Goal: Check status: Check status

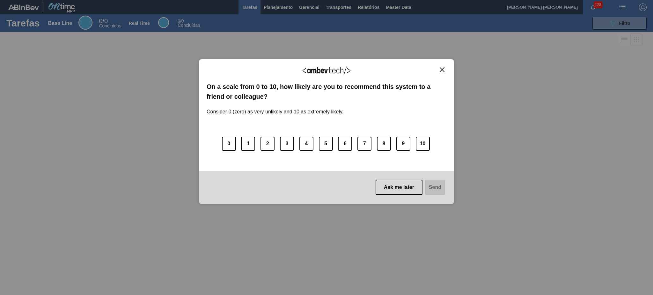
drag, startPoint x: 442, startPoint y: 67, endPoint x: 432, endPoint y: 53, distance: 16.9
click at [442, 67] on button "Close" at bounding box center [442, 69] width 9 height 5
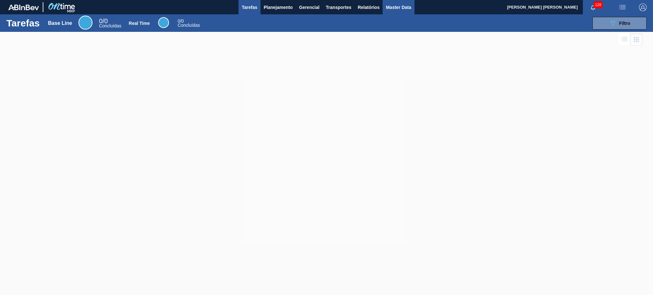
click at [385, 5] on button "Master Data" at bounding box center [398, 7] width 32 height 14
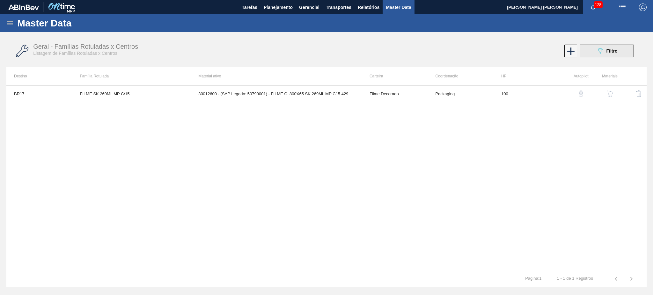
click at [610, 49] on span "Filtro" at bounding box center [611, 50] width 11 height 5
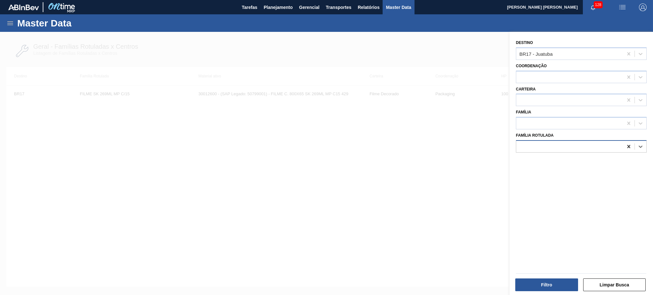
click at [625, 147] on icon at bounding box center [628, 146] width 6 height 6
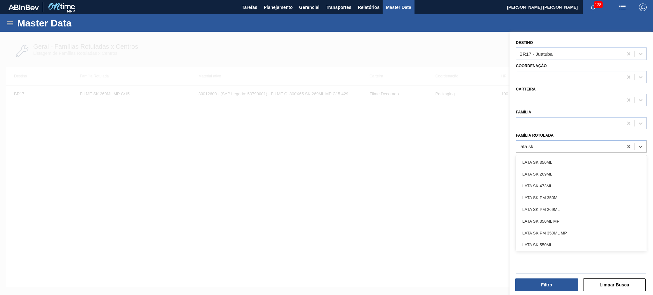
type Rotulada "lata sk"
click at [569, 219] on div "LATA SK 350ML MP" at bounding box center [581, 221] width 131 height 12
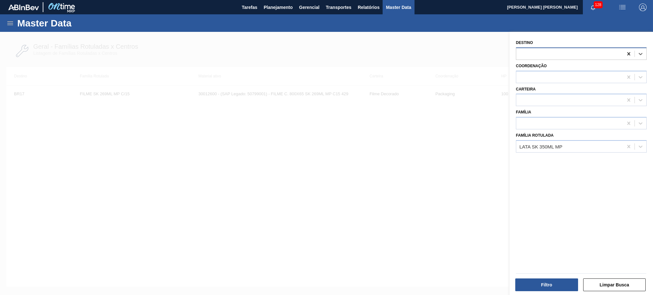
click at [628, 55] on icon at bounding box center [628, 54] width 6 height 6
type input "03"
drag, startPoint x: 558, startPoint y: 94, endPoint x: 557, endPoint y: 98, distance: 3.9
click at [557, 94] on div "BR03 - Aquiraz" at bounding box center [581, 93] width 131 height 12
click at [551, 285] on button "Filtro" at bounding box center [546, 285] width 63 height 13
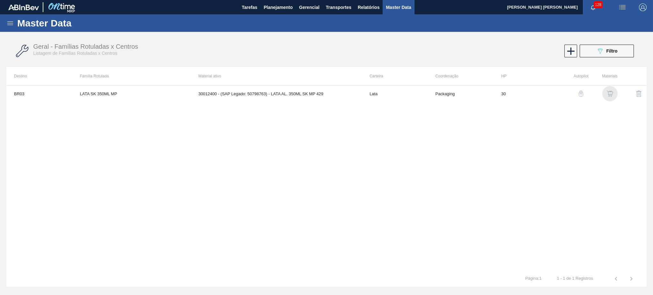
click at [613, 91] on img "button" at bounding box center [609, 94] width 6 height 6
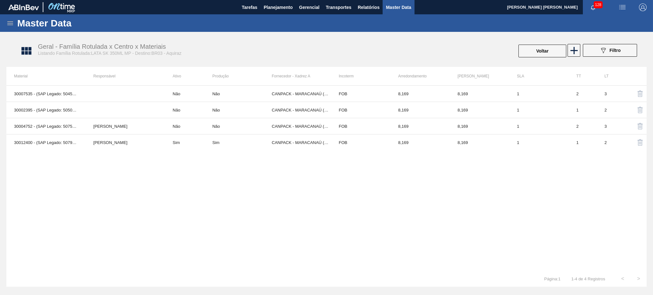
click at [296, 225] on div "30007535 - (SAP Legado: 50453454) - LATA AL. 350ML SK MP NIV19 Não Não CANPACK …" at bounding box center [326, 177] width 640 height 185
click at [610, 51] on span "Filtro" at bounding box center [614, 50] width 11 height 5
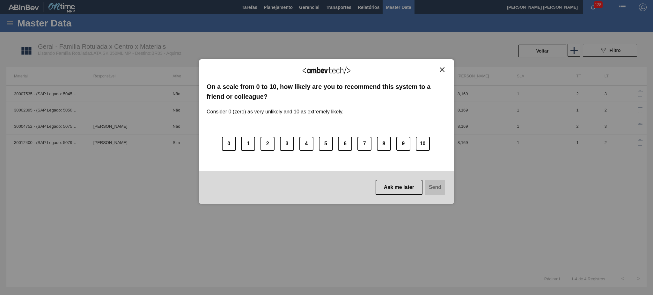
click at [445, 74] on div "We appreciate your feedback!" at bounding box center [327, 74] width 240 height 15
click at [443, 69] on img "Close" at bounding box center [441, 69] width 5 height 5
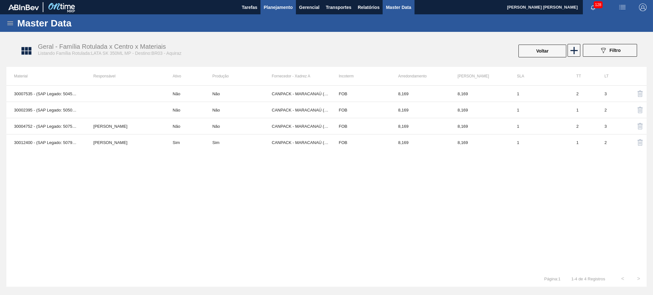
click at [277, 12] on button "Planejamento" at bounding box center [277, 7] width 35 height 14
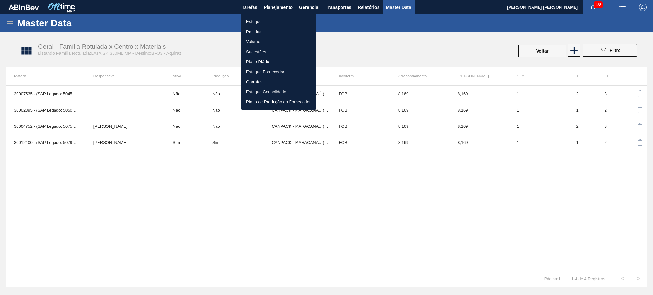
click at [256, 18] on li "Estoque" at bounding box center [278, 22] width 75 height 10
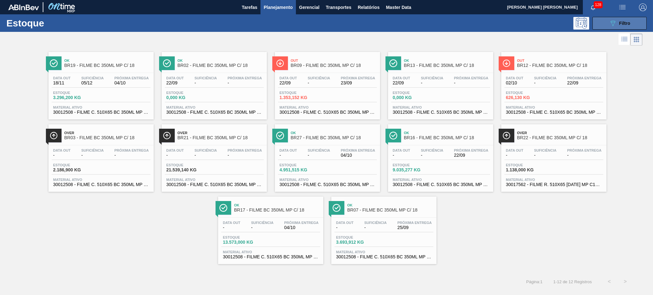
click at [611, 18] on button "089F7B8B-B2A5-4AFE-B5C0-19BA573D28AC Filtro" at bounding box center [619, 23] width 54 height 13
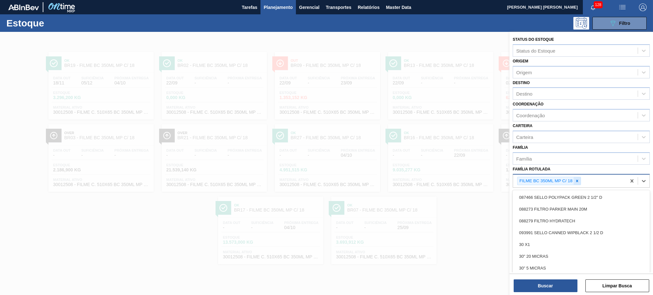
click at [573, 178] on div "FILME BC 350ML MP C/ 18" at bounding box center [545, 181] width 56 height 8
click at [575, 179] on icon at bounding box center [577, 181] width 4 height 4
type Rotulada "s"
type Rotulada "lata sk"
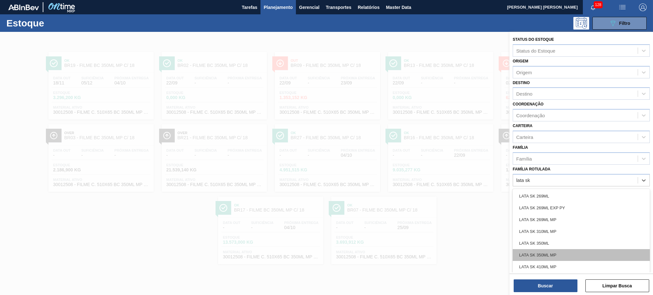
click at [562, 254] on div "LATA SK 350ML MP" at bounding box center [580, 255] width 137 height 12
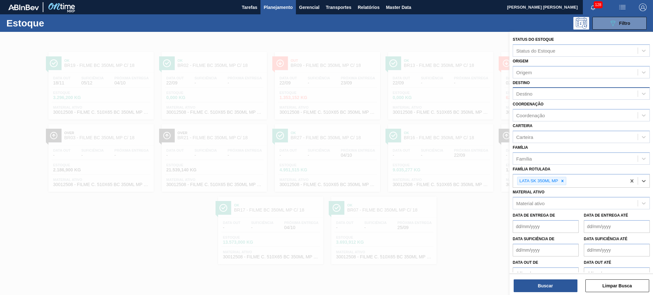
click at [538, 89] on div "Destino" at bounding box center [575, 93] width 125 height 9
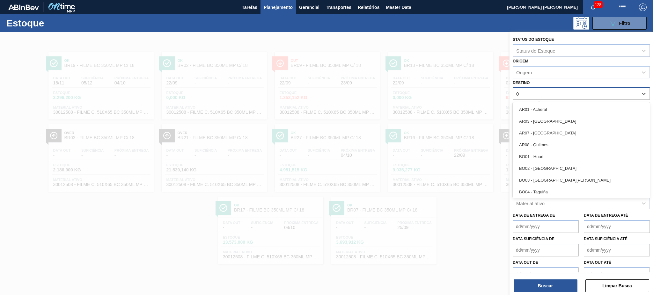
type input "03"
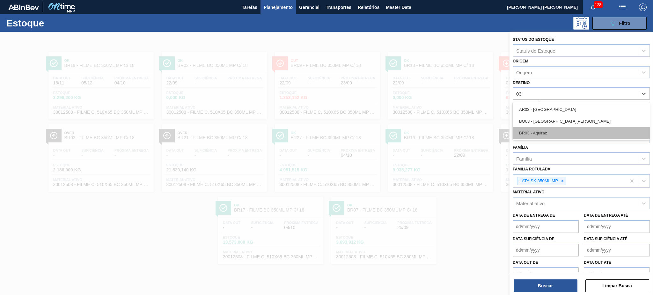
click at [540, 131] on div "BR03 - Aquiraz" at bounding box center [580, 133] width 137 height 12
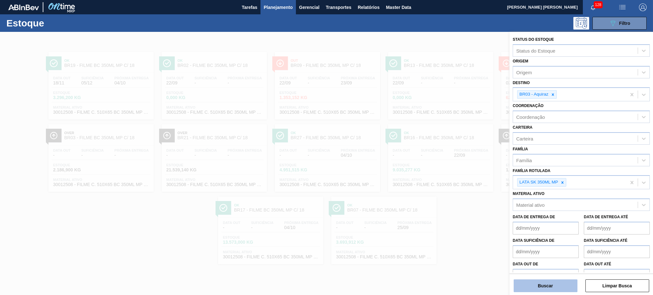
click at [558, 287] on button "Buscar" at bounding box center [545, 285] width 64 height 13
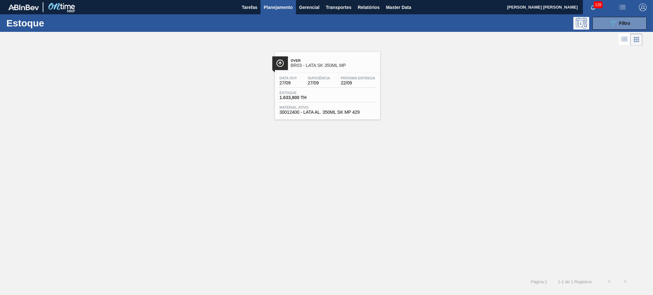
click at [449, 150] on div "Over BR03 - LATA SK 350ML MP Data out 27/09 Suficiência 27/09 Próxima Entrega 2…" at bounding box center [326, 160] width 653 height 227
click at [328, 66] on span "BR03 - LATA SK 350ML MP" at bounding box center [334, 65] width 86 height 5
click at [643, 147] on div "Over BR03 - LATA SK 350ML MP Data out 27/09 Suficiência 27/09 Próxima Entrega 2…" at bounding box center [326, 160] width 653 height 227
click at [319, 58] on div "Over BR03 - LATA SK 350ML MP" at bounding box center [334, 63] width 86 height 14
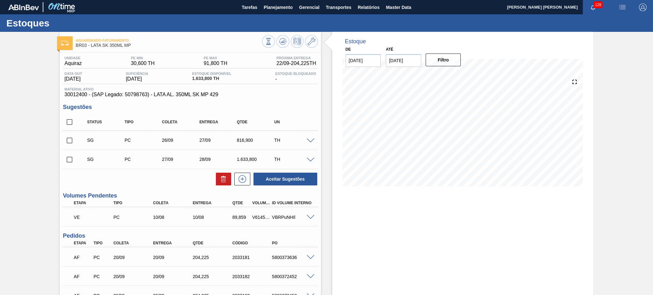
click at [456, 243] on div "Estoque De [DATE] Até [DATE] Filtro 24/09 Projeção de Estoque 164.7 [DOMAIN_NAM…" at bounding box center [462, 204] width 261 height 344
